Goal: Navigation & Orientation: Find specific page/section

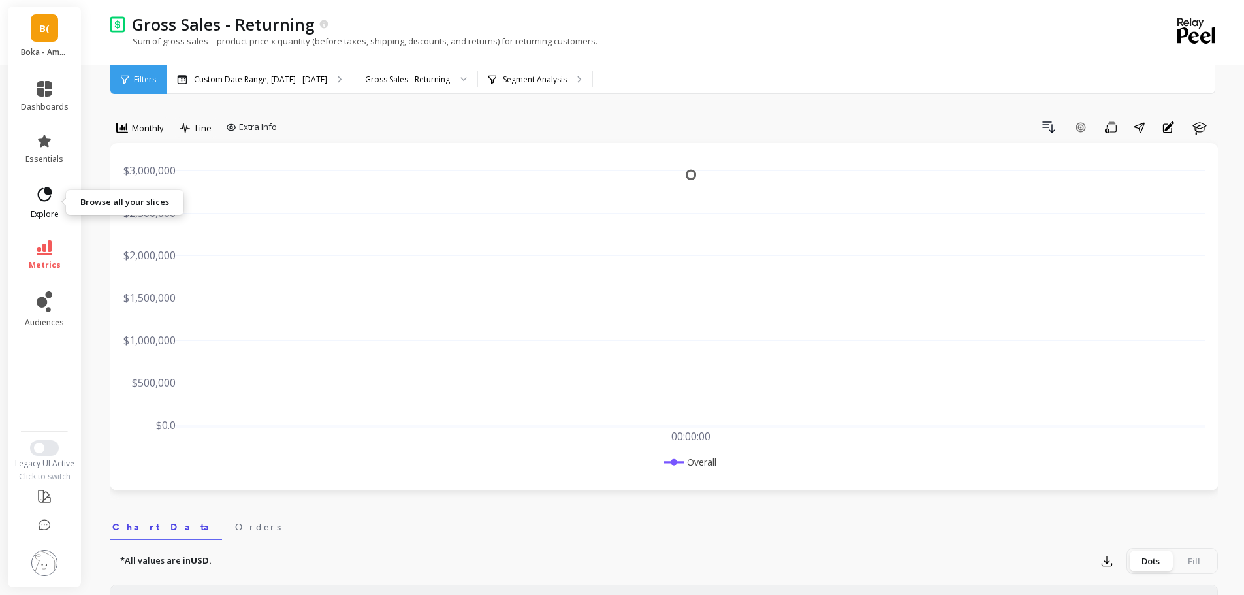
click at [49, 209] on span "explore" at bounding box center [45, 214] width 28 height 10
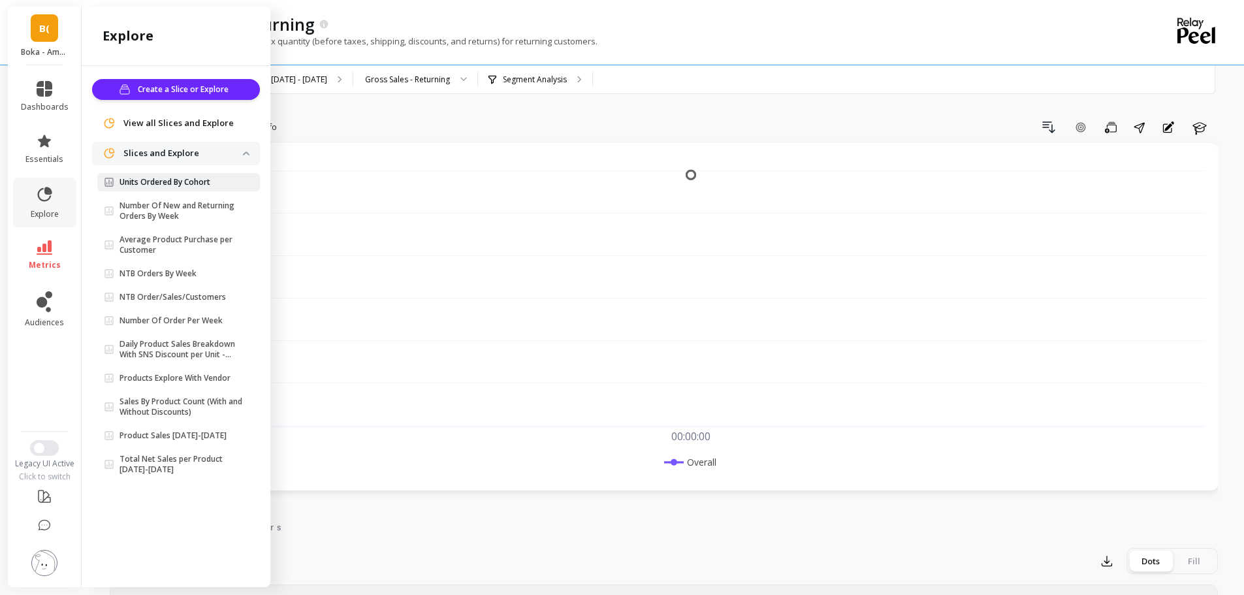
click at [173, 188] on link "Units Ordered By Cohort" at bounding box center [178, 182] width 163 height 18
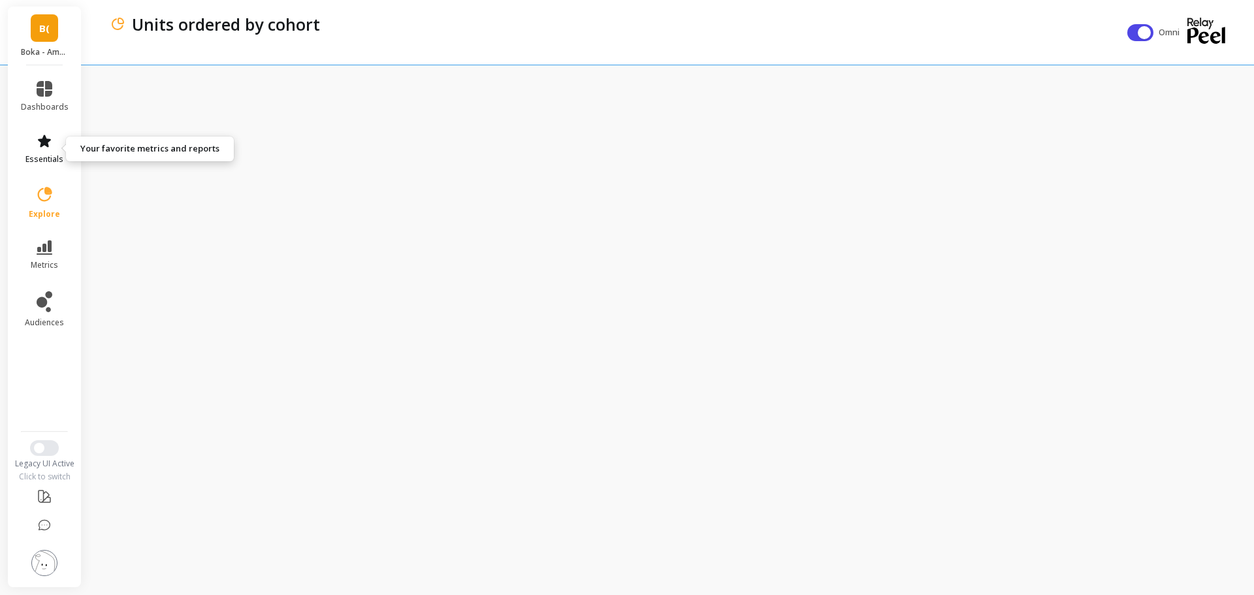
click at [50, 153] on link "essentials" at bounding box center [45, 148] width 48 height 31
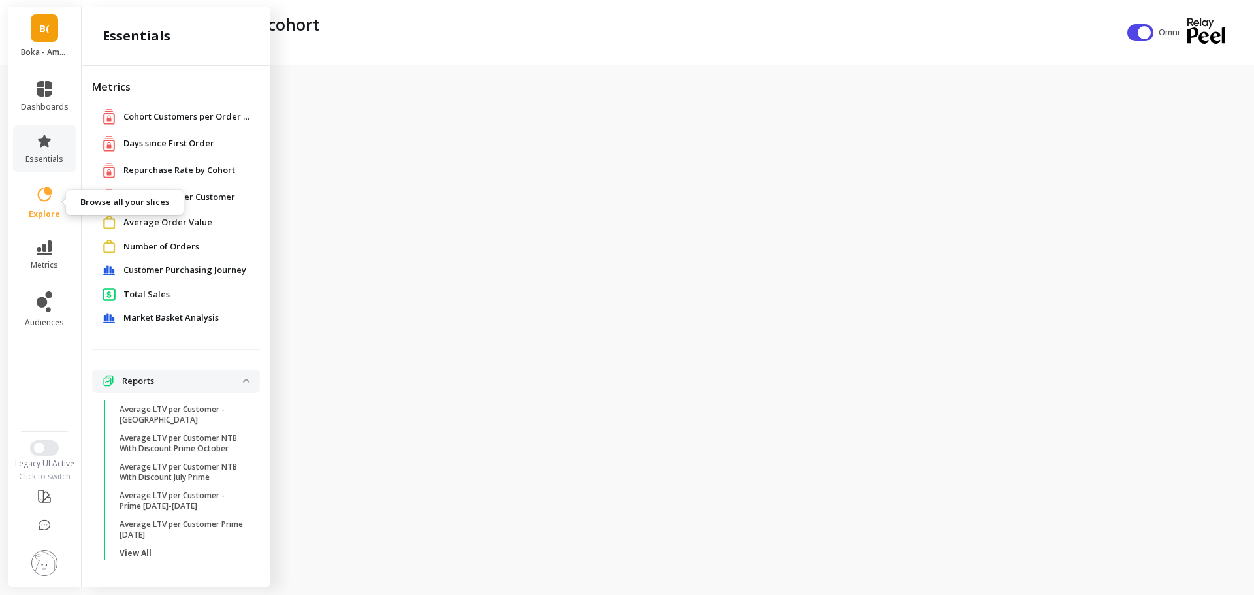
click at [51, 200] on icon at bounding box center [44, 194] width 18 height 18
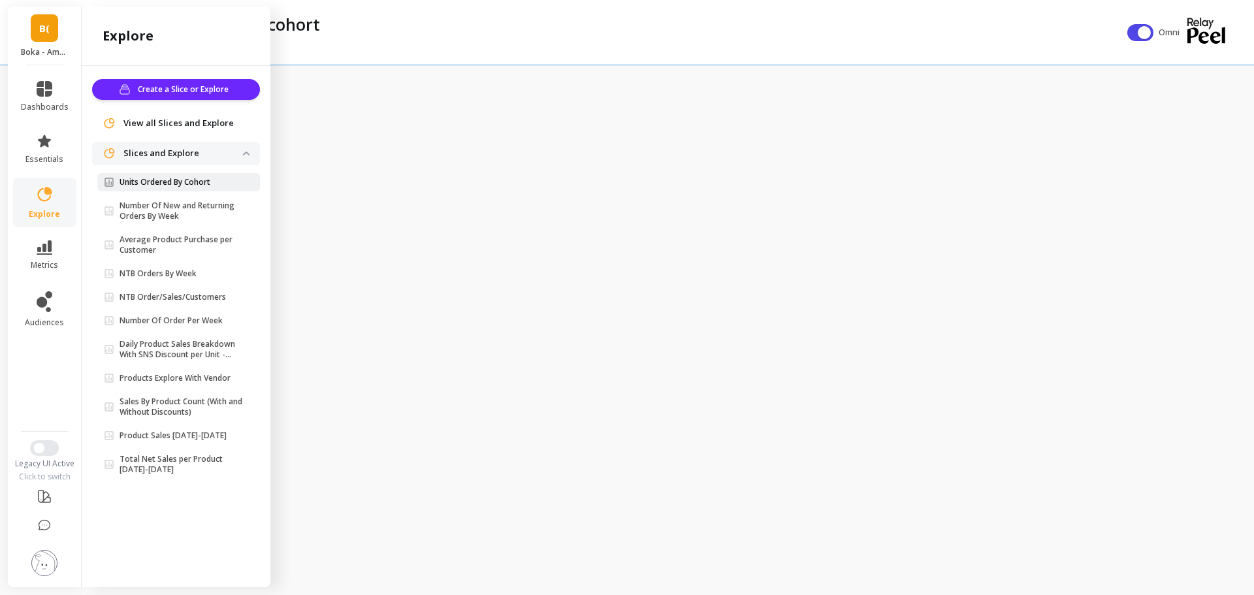
click at [159, 183] on p "Units Ordered By Cohort" at bounding box center [164, 182] width 91 height 10
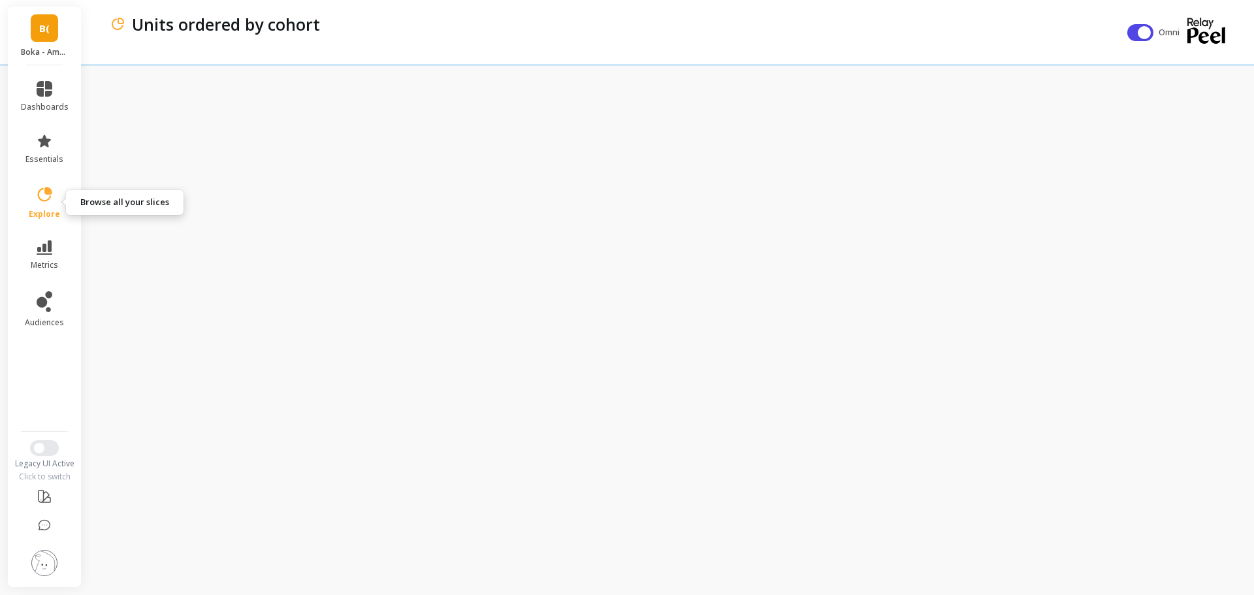
click at [48, 194] on icon at bounding box center [45, 194] width 14 height 14
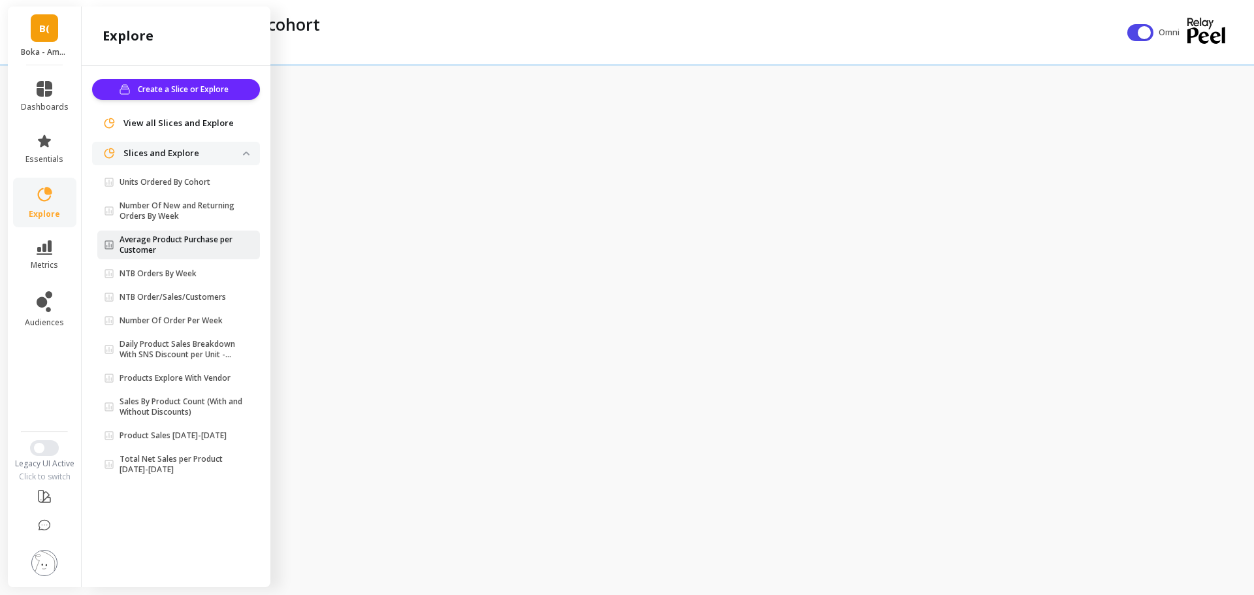
click at [148, 238] on p "Average Product Purchase per Customer" at bounding box center [180, 244] width 123 height 21
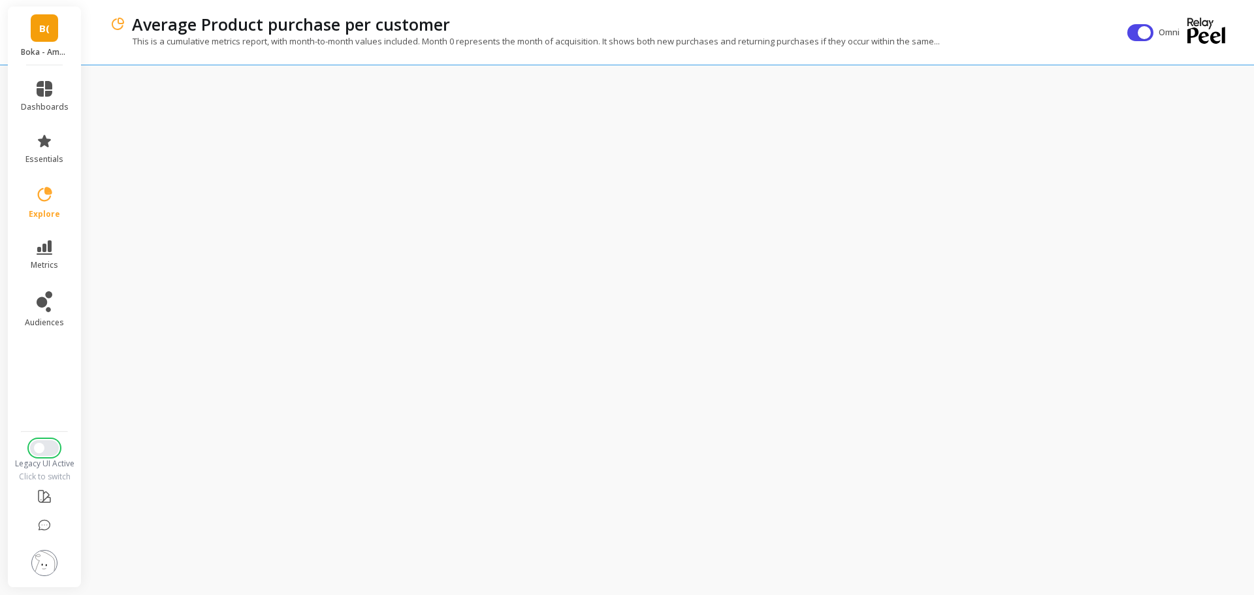
click at [51, 452] on button "Switch to New UI" at bounding box center [44, 448] width 29 height 16
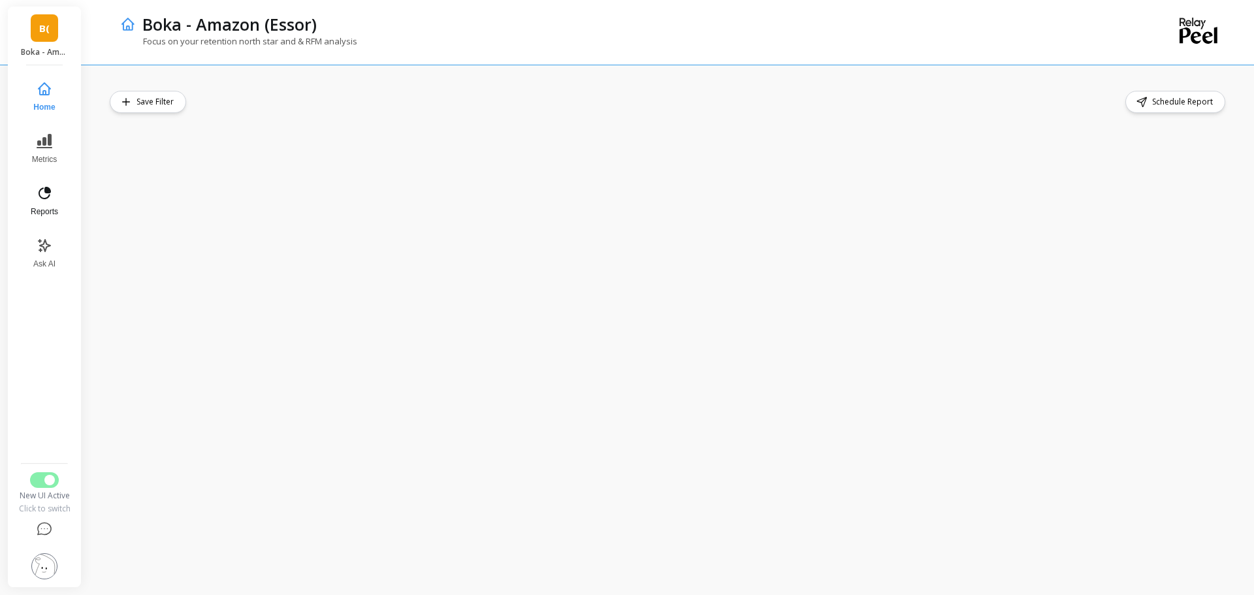
click at [58, 202] on button "Reports" at bounding box center [44, 201] width 43 height 47
click at [35, 24] on link "B(" at bounding box center [44, 27] width 27 height 27
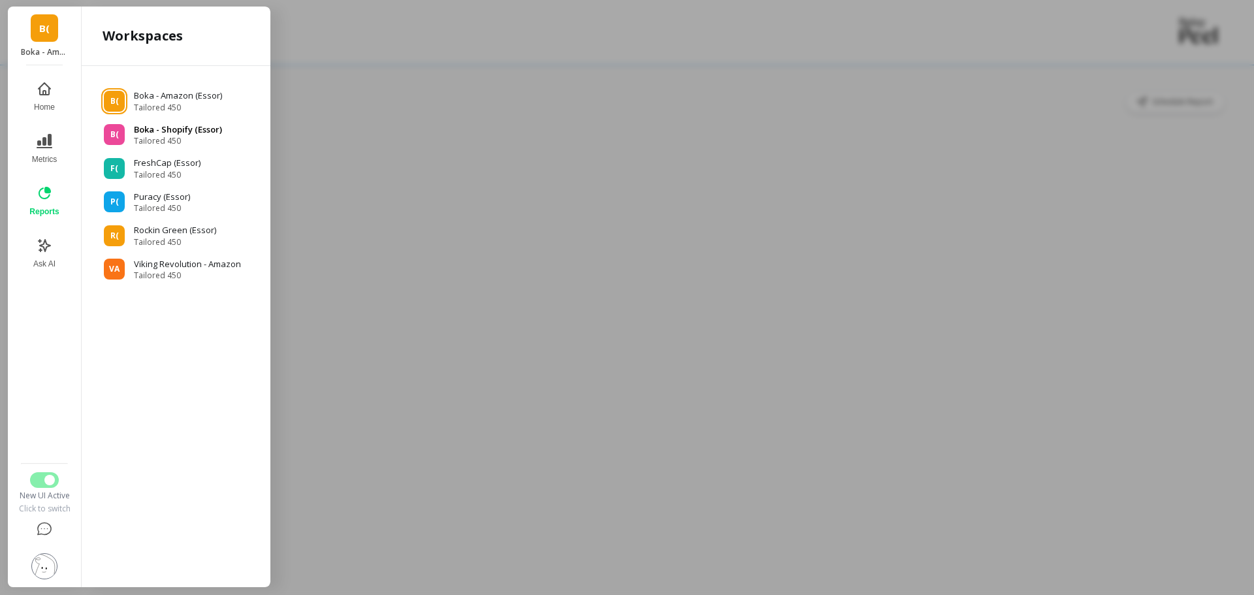
click at [200, 131] on p "Boka - Shopify (Essor)" at bounding box center [178, 129] width 88 height 13
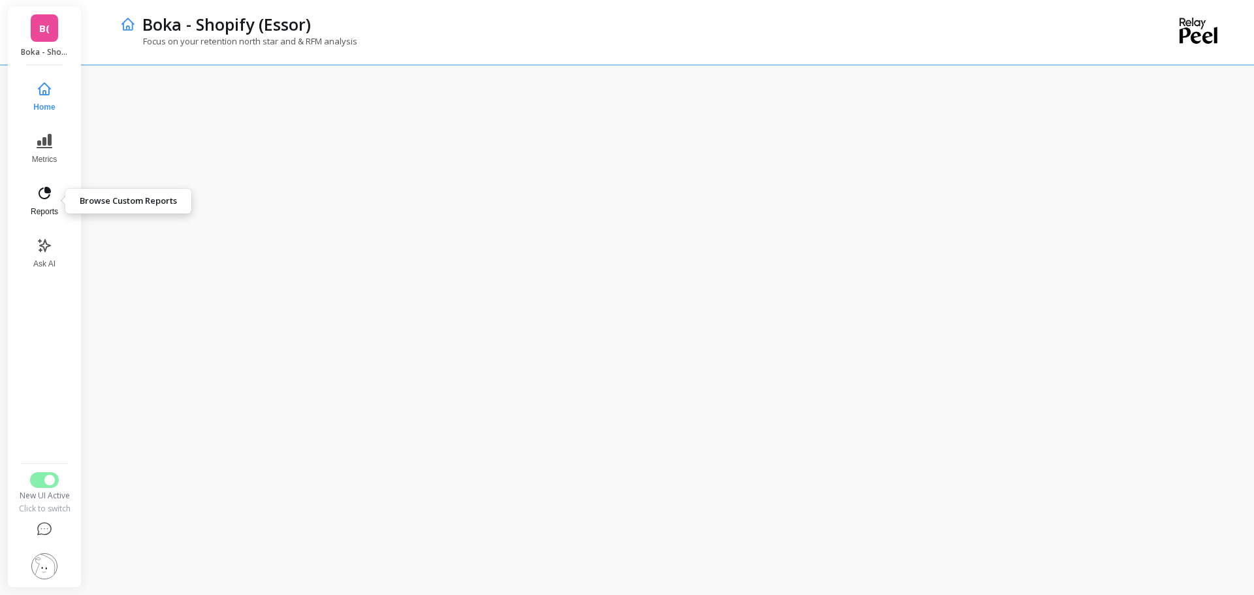
click at [39, 206] on button "Reports" at bounding box center [44, 201] width 43 height 47
click at [44, 198] on icon at bounding box center [45, 193] width 12 height 12
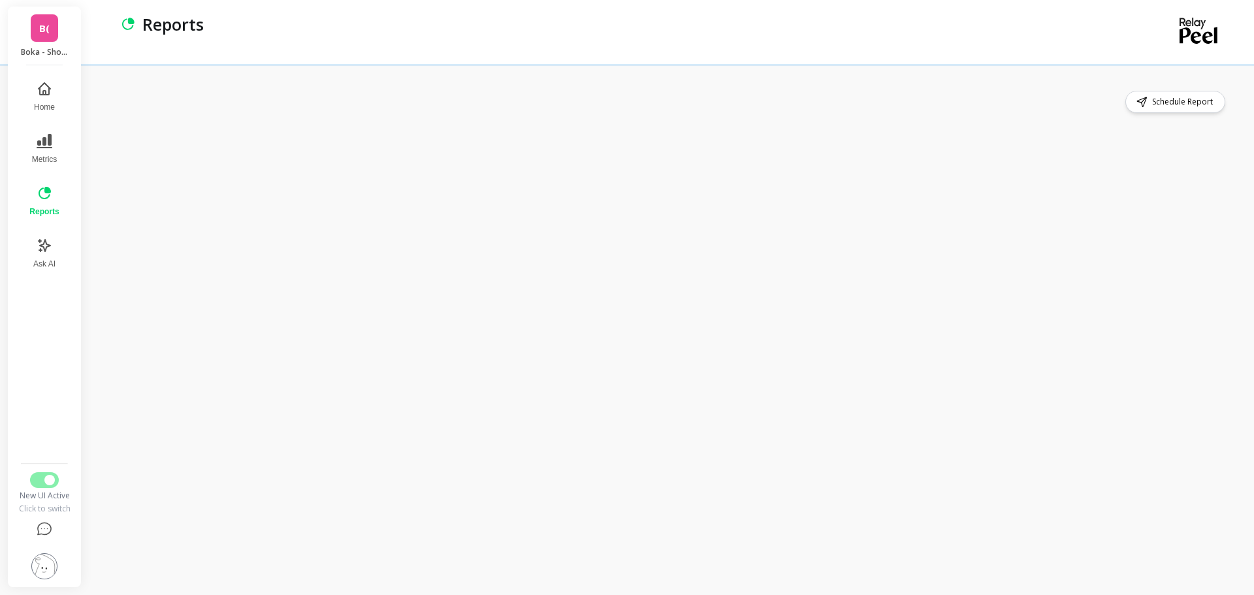
click at [25, 198] on button "Reports" at bounding box center [44, 201] width 45 height 47
click at [54, 29] on link "B(" at bounding box center [44, 27] width 27 height 27
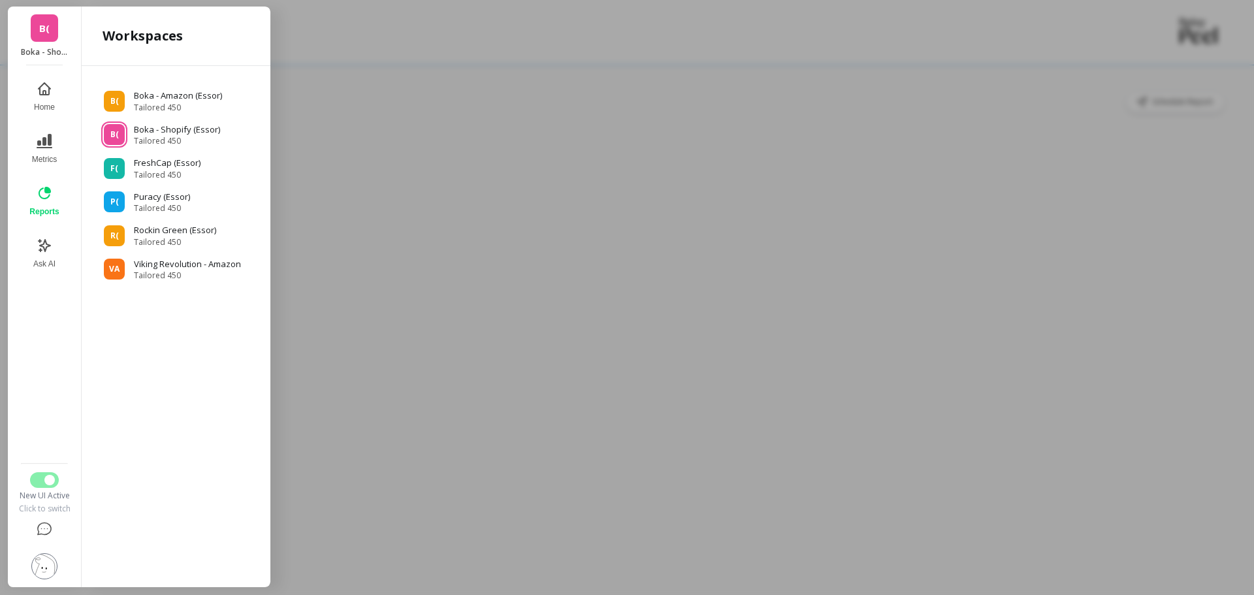
click at [545, 124] on div at bounding box center [627, 297] width 1254 height 595
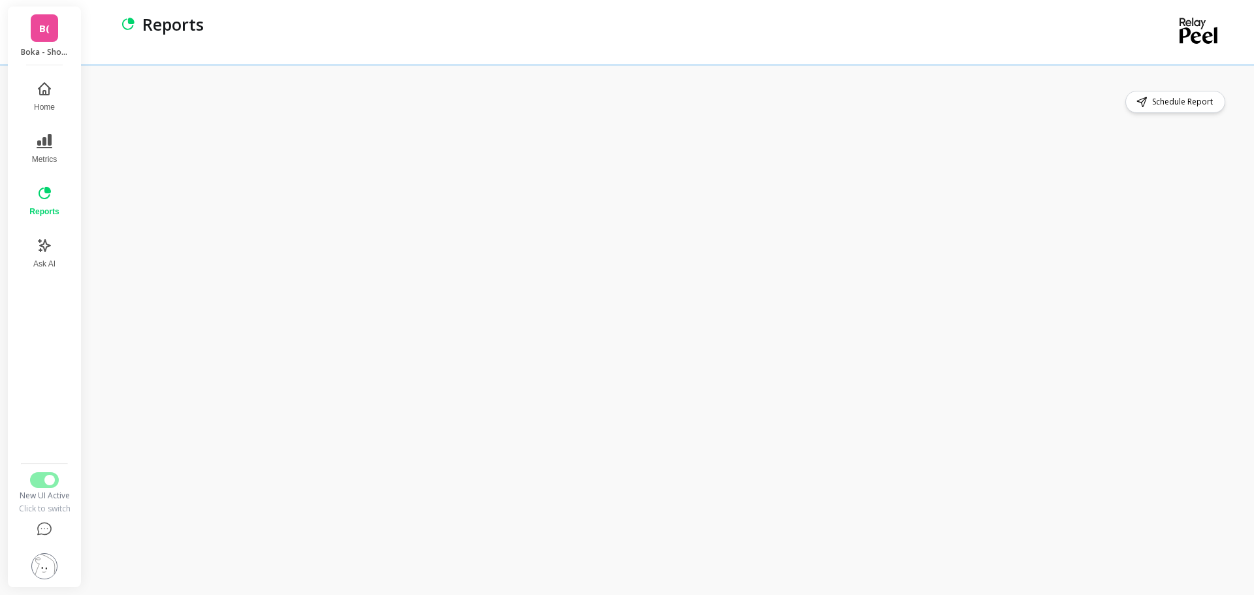
click at [54, 203] on button "Reports" at bounding box center [44, 201] width 45 height 47
click at [39, 39] on link "B(" at bounding box center [44, 27] width 27 height 27
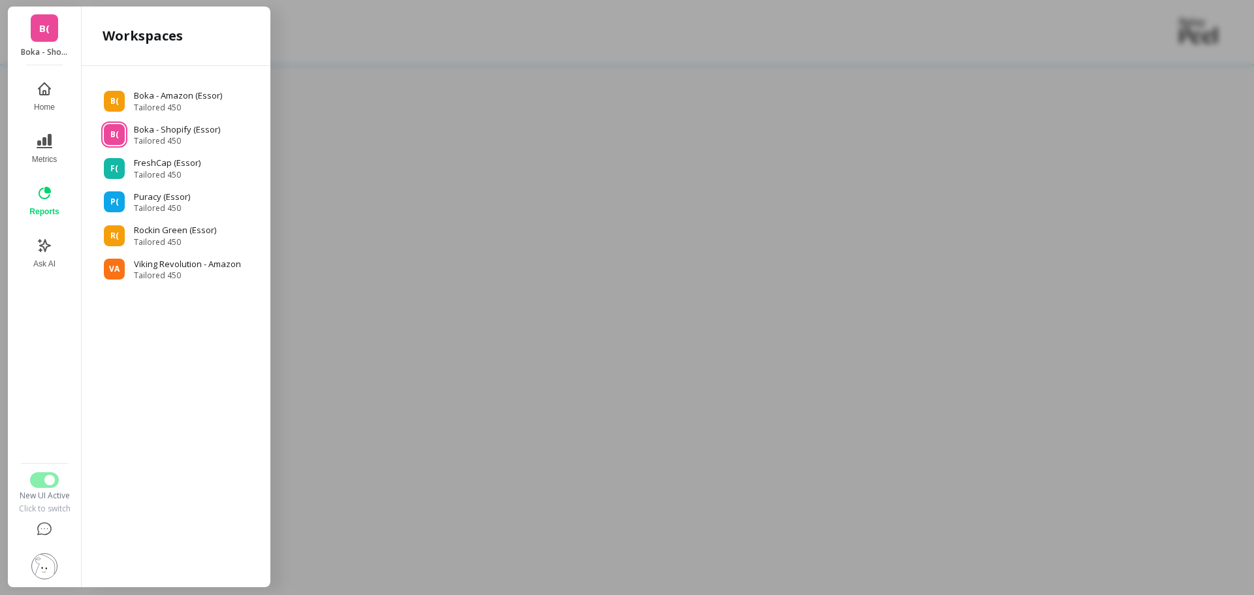
click at [166, 115] on div "B( Boka - Amazon (Essor) Tailored 450 B( Boka - Shopify (Essor) Tailored 450 F(…" at bounding box center [176, 180] width 168 height 202
click at [166, 100] on p "Boka - Amazon (Essor)" at bounding box center [179, 95] width 91 height 13
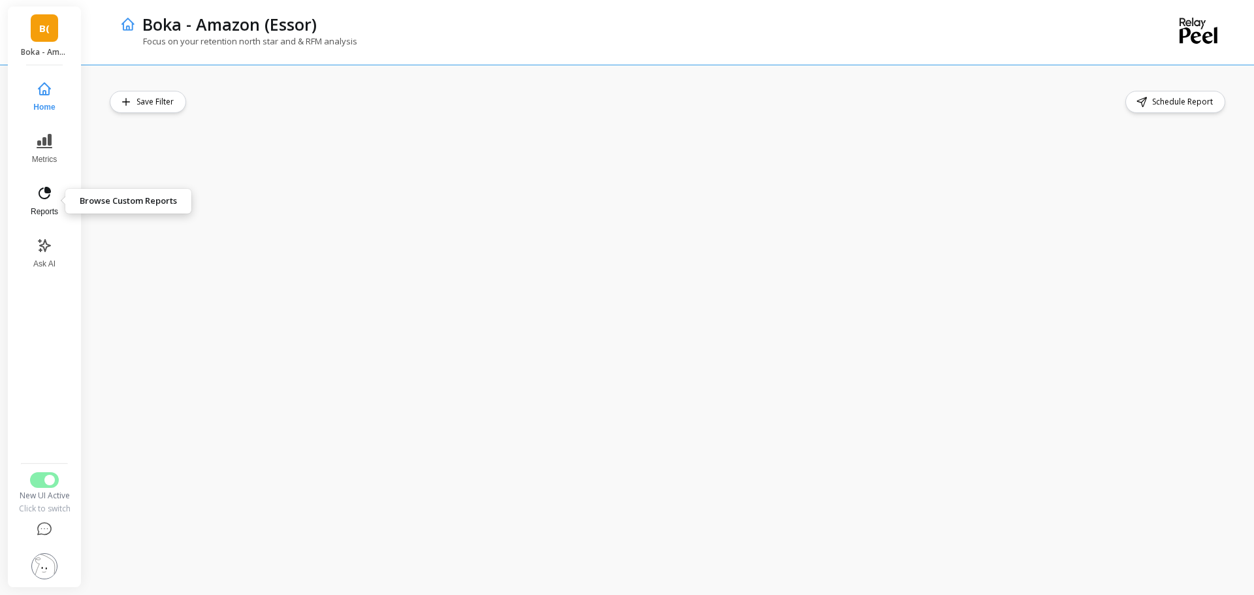
click at [37, 201] on button "Reports" at bounding box center [44, 201] width 43 height 47
click at [46, 203] on button "Reports" at bounding box center [44, 201] width 45 height 47
